Goal: Information Seeking & Learning: Find specific page/section

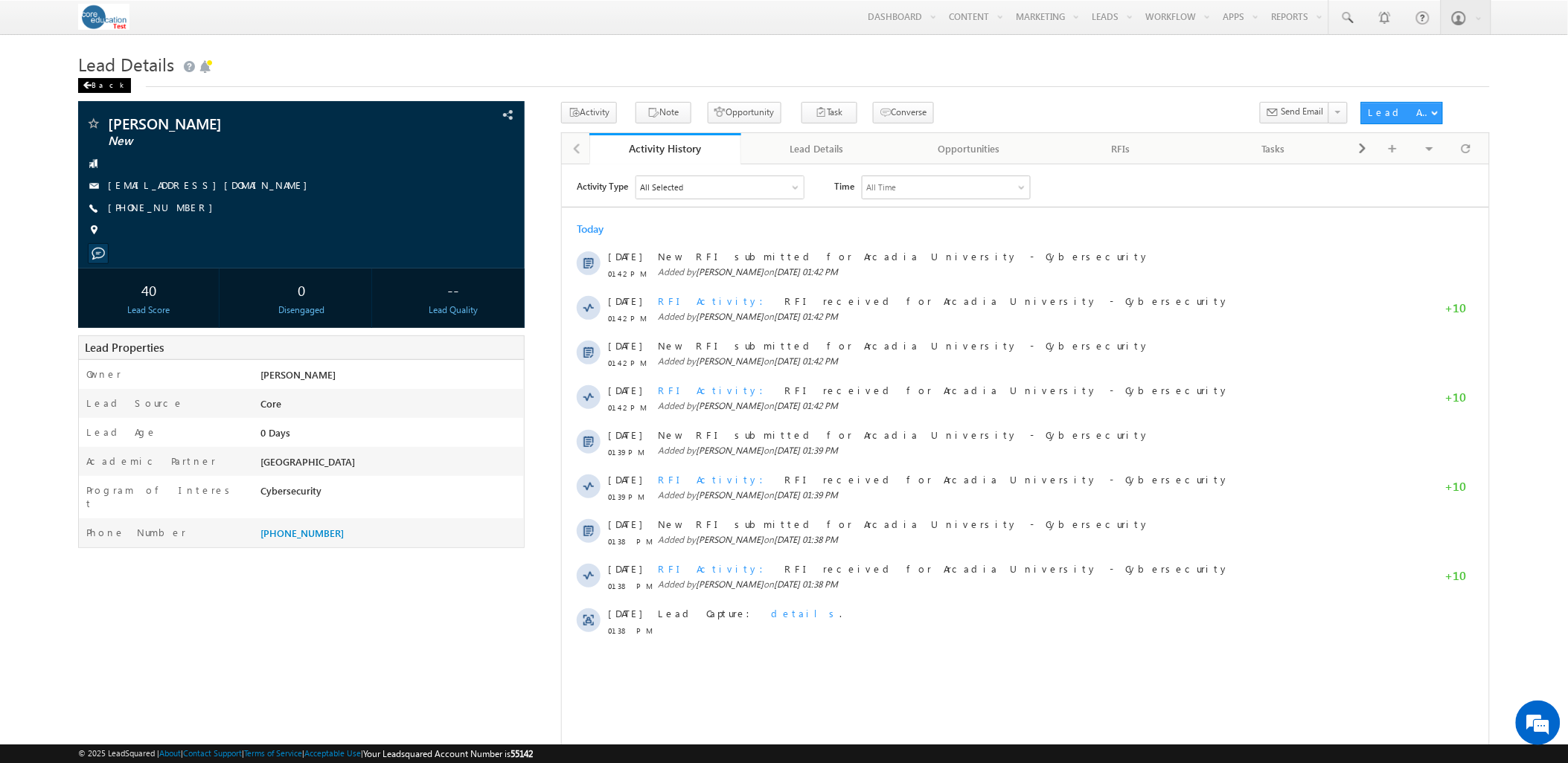
click at [85, 79] on div "Back" at bounding box center [105, 86] width 53 height 15
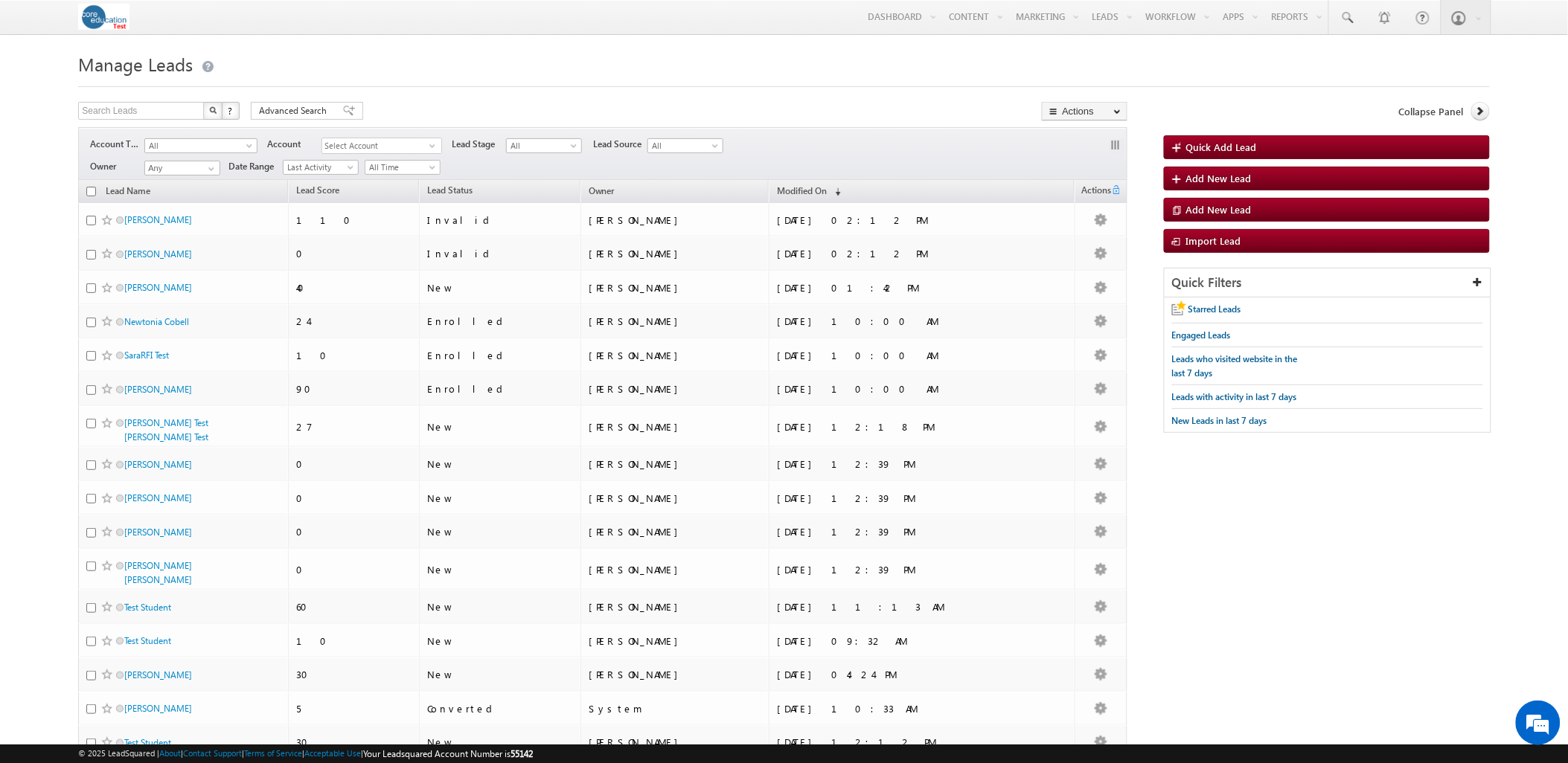
click at [39, 298] on body "Menu [PERSON_NAME] sbelt ier-t est@c ore.e du" at bounding box center [784, 573] width 1568 height 1146
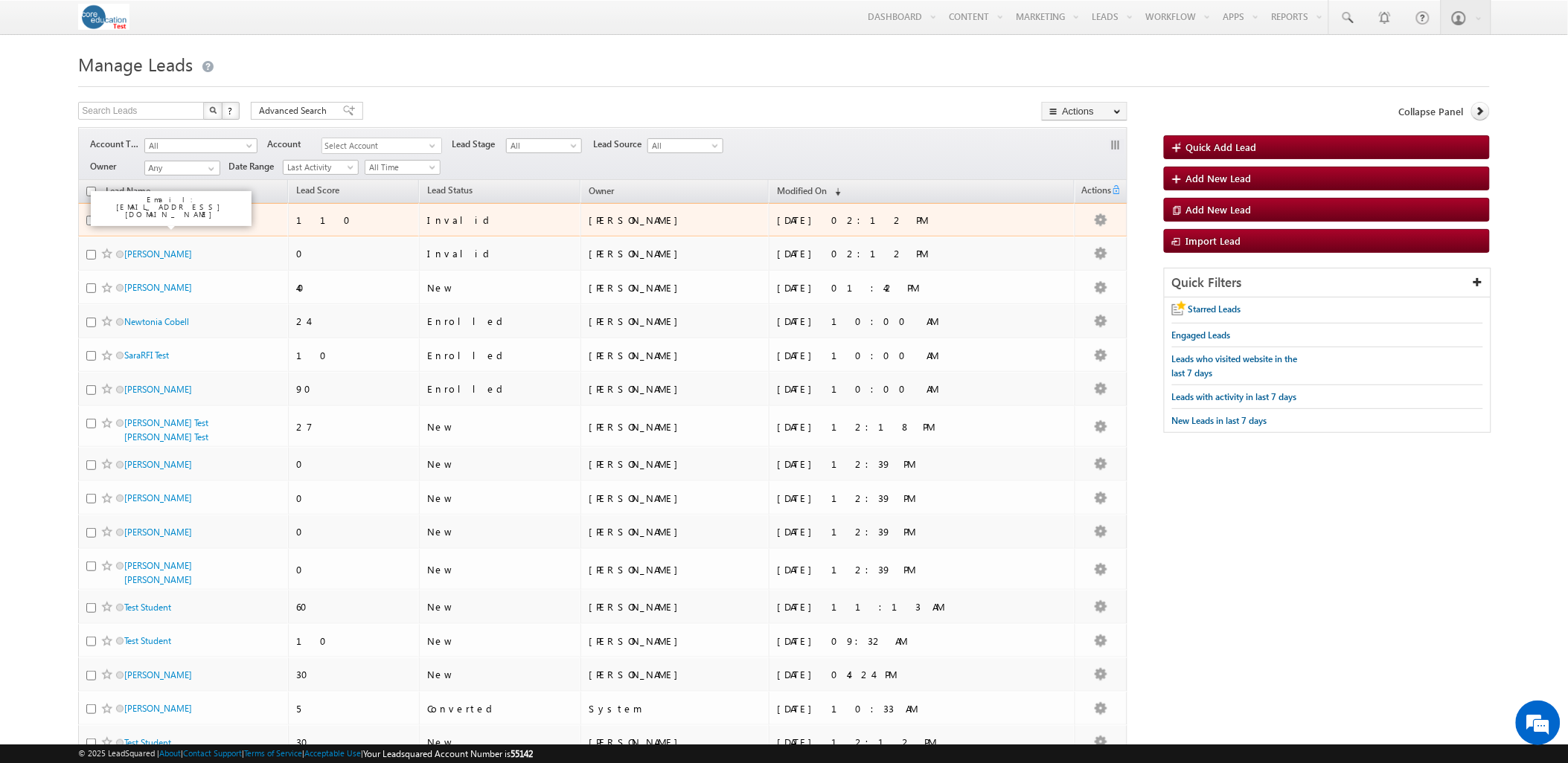
click at [158, 225] on link "[PERSON_NAME]" at bounding box center [158, 219] width 68 height 11
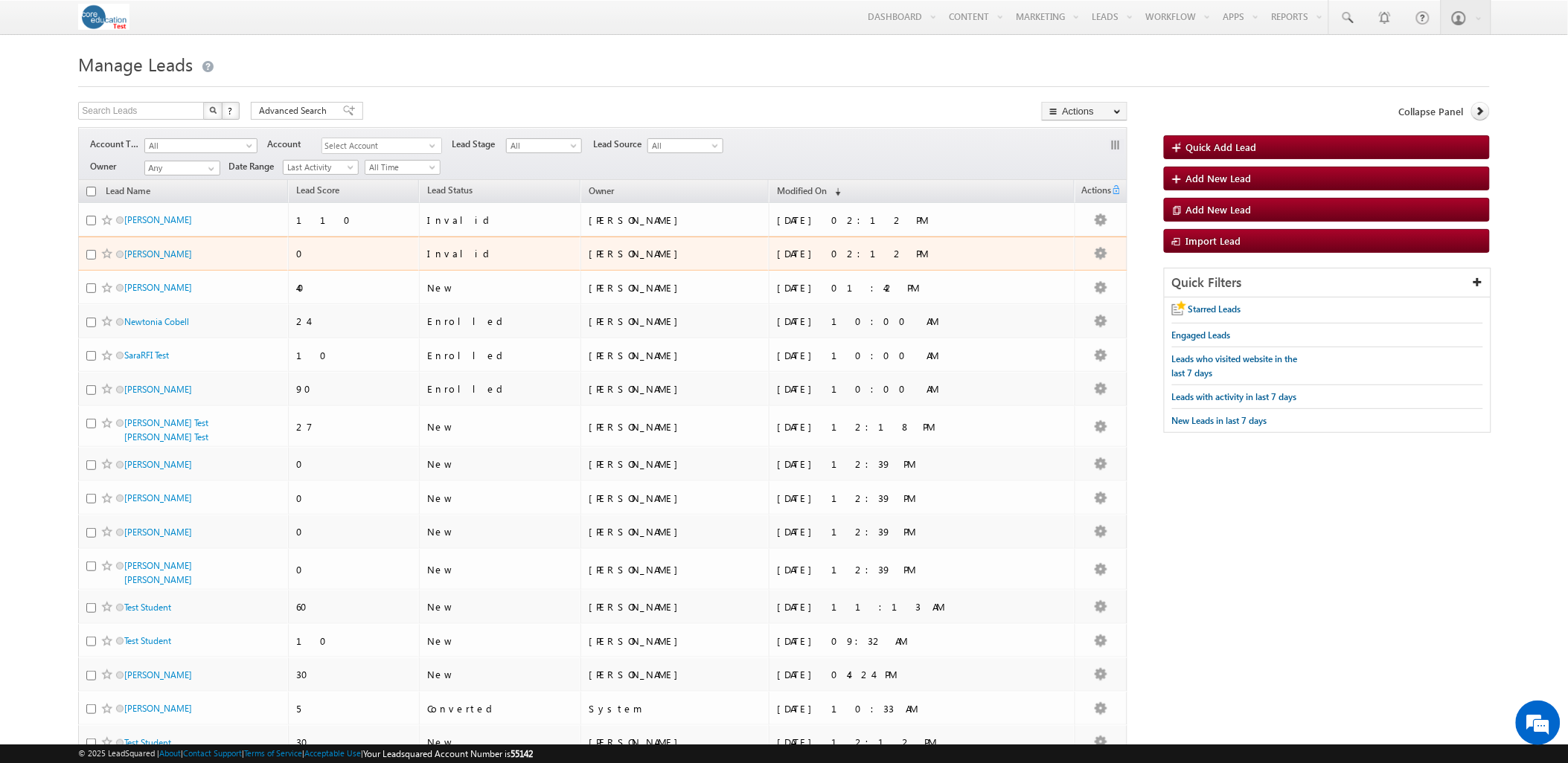
click at [165, 265] on div "[PERSON_NAME]" at bounding box center [183, 257] width 195 height 21
click at [147, 259] on link "Jon Santiago" at bounding box center [158, 253] width 68 height 11
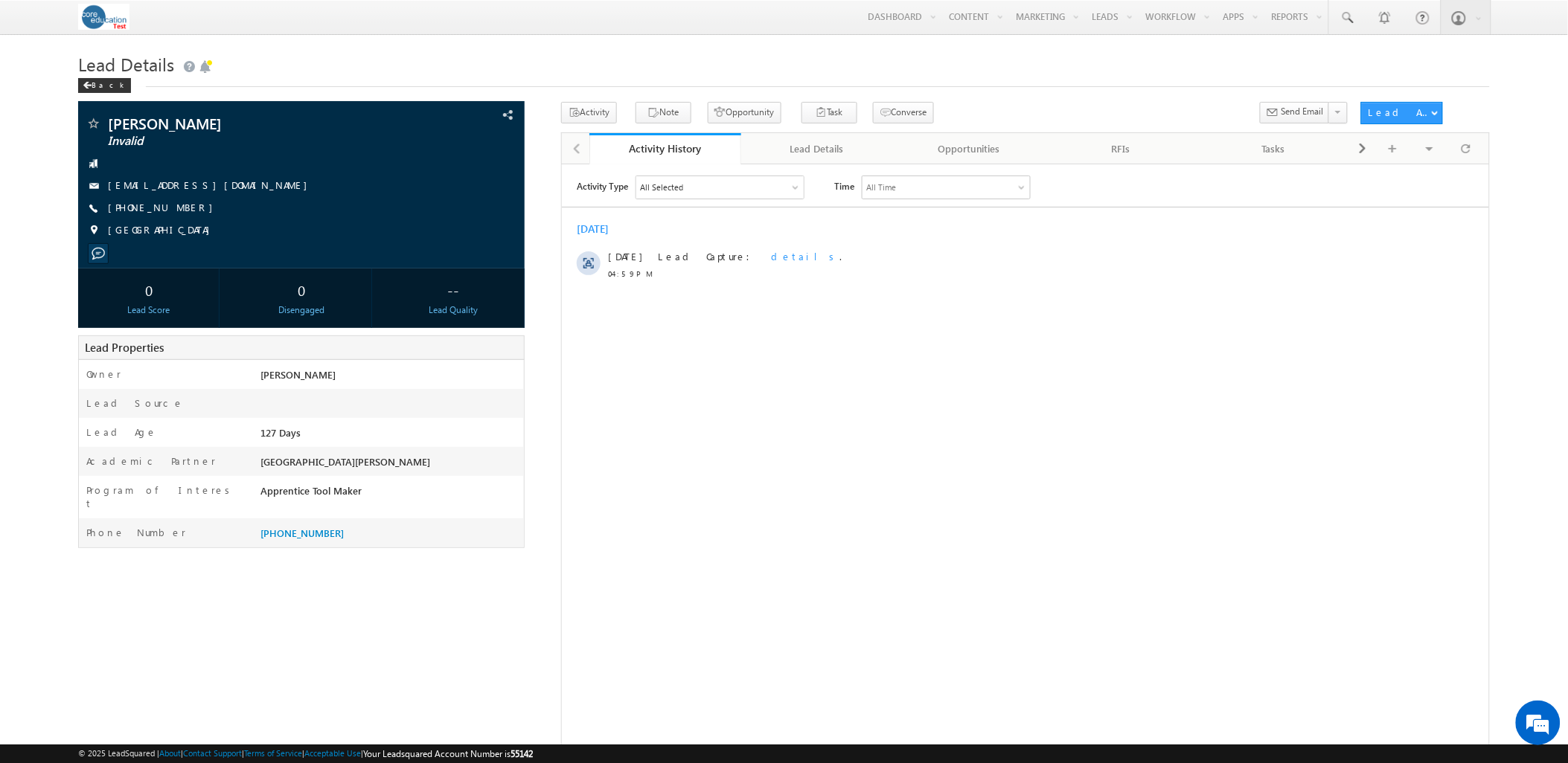
drag, startPoint x: 212, startPoint y: 625, endPoint x: 212, endPoint y: 616, distance: 9.0
click at [212, 616] on div "Jon Santiago Invalid" at bounding box center [784, 435] width 1411 height 665
